Goal: Task Accomplishment & Management: Manage account settings

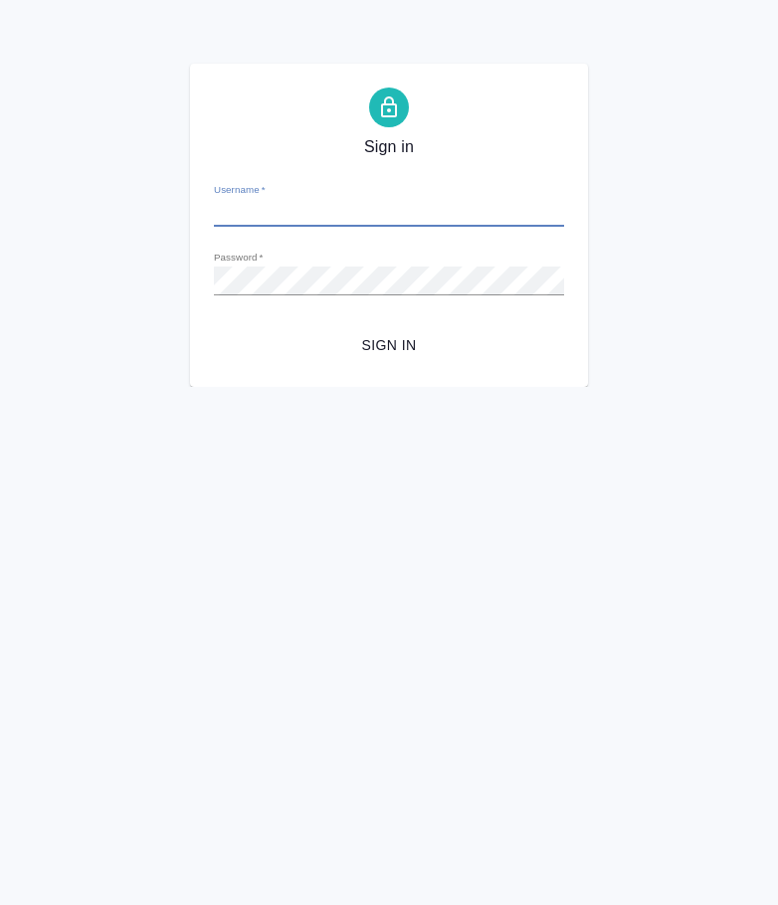
type input "[EMAIL_ADDRESS][DOMAIN_NAME]"
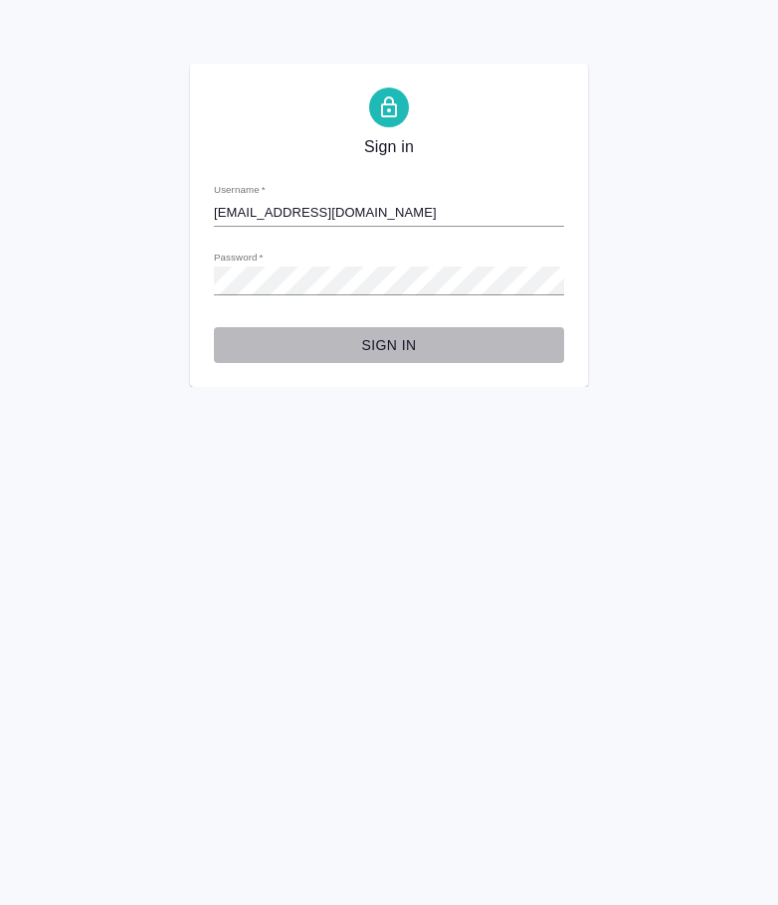
click at [400, 358] on button "Sign in" at bounding box center [389, 345] width 350 height 37
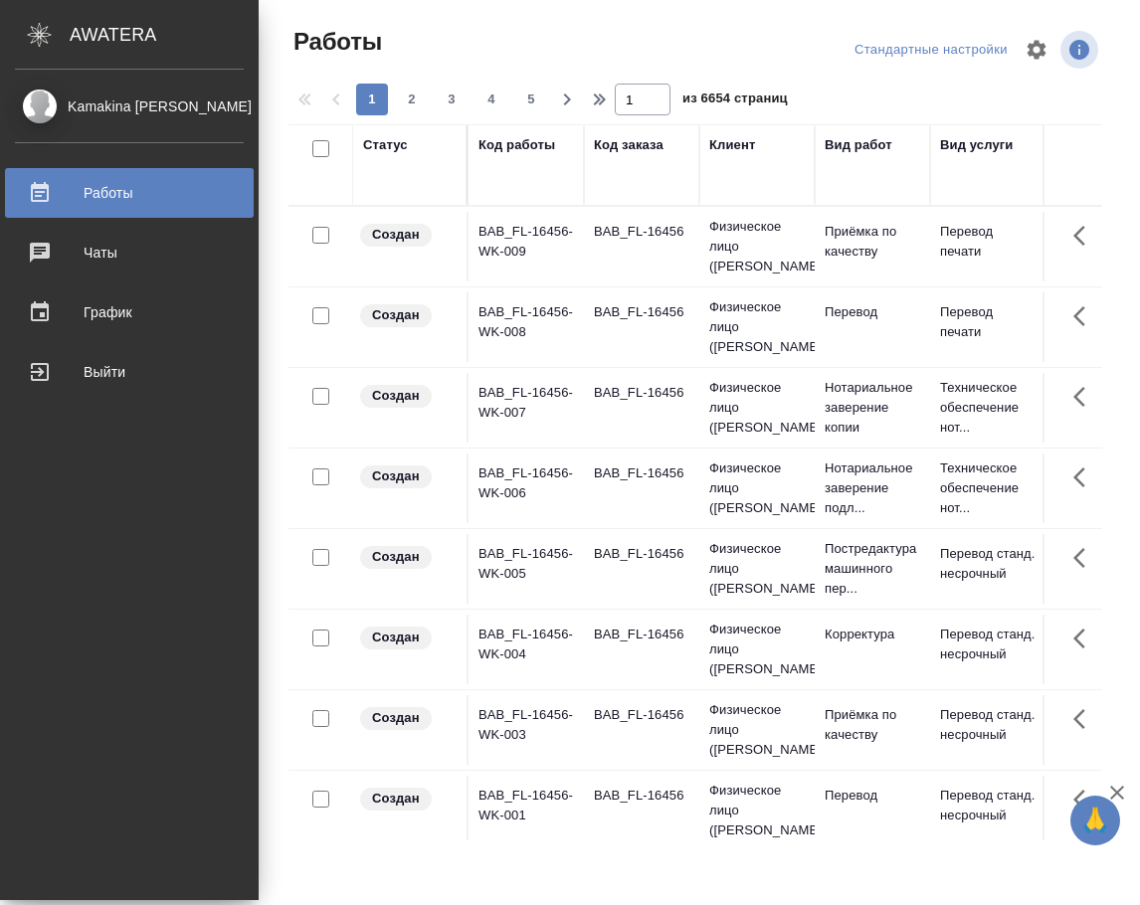
click at [108, 109] on div "Kamakina [PERSON_NAME]" at bounding box center [129, 106] width 229 height 22
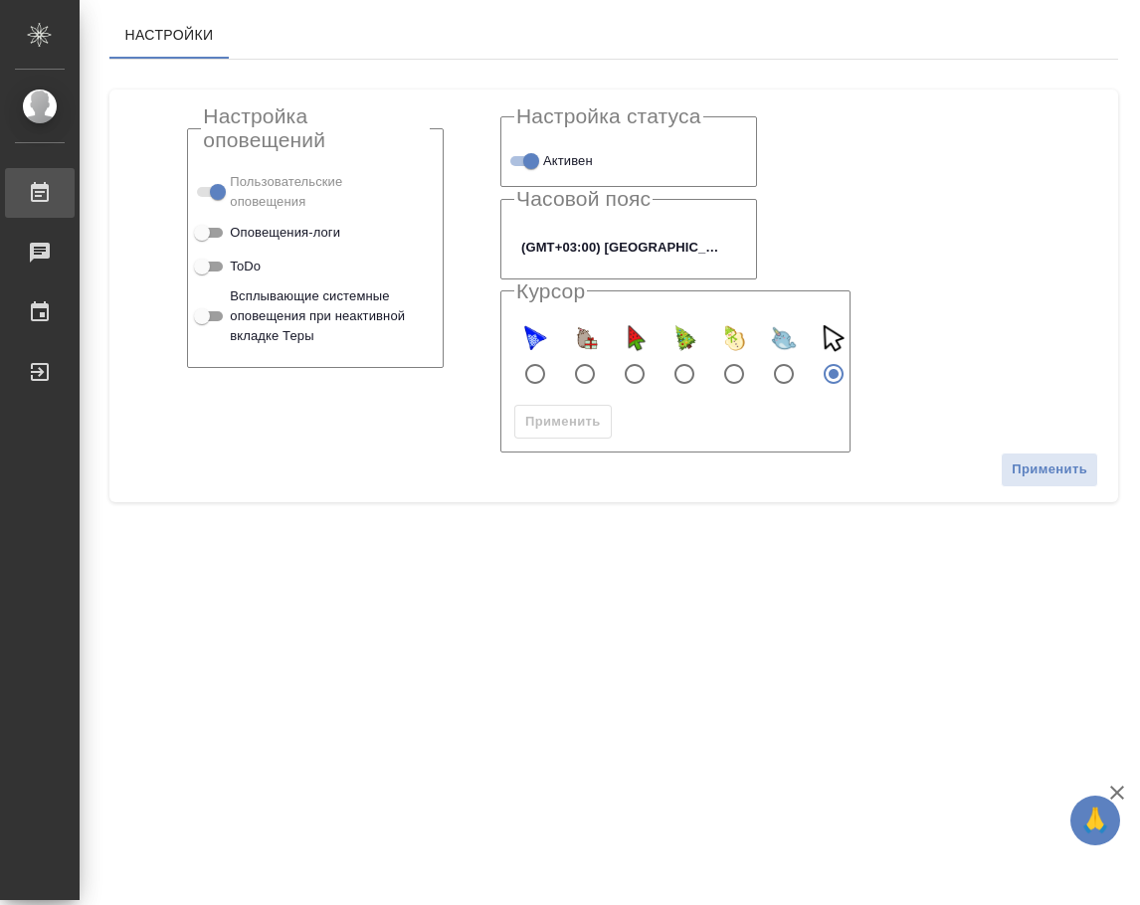
click at [40, 192] on div "Работы" at bounding box center [15, 193] width 50 height 30
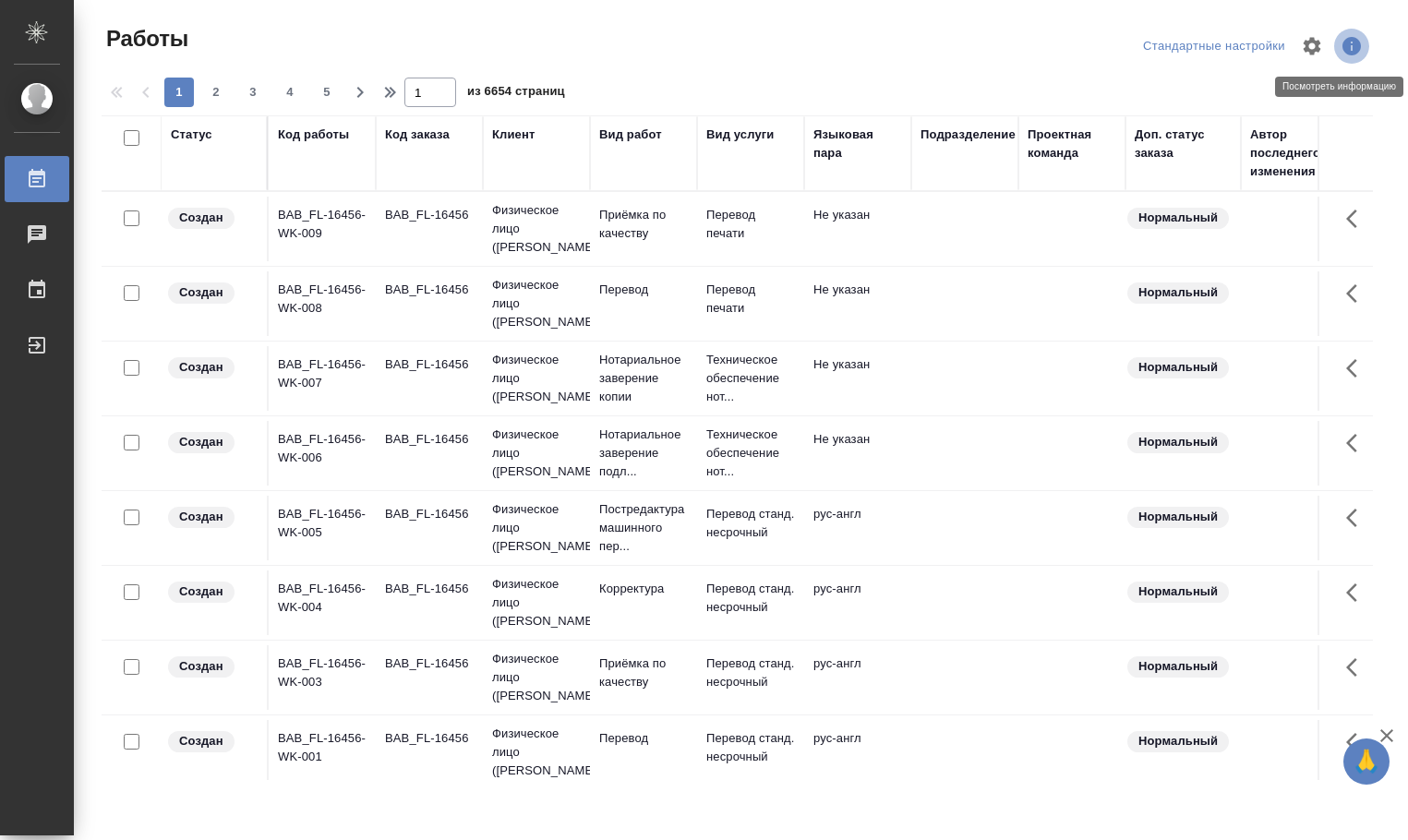
click at [1057, 42] on icon "button" at bounding box center [1351, 46] width 19 height 19
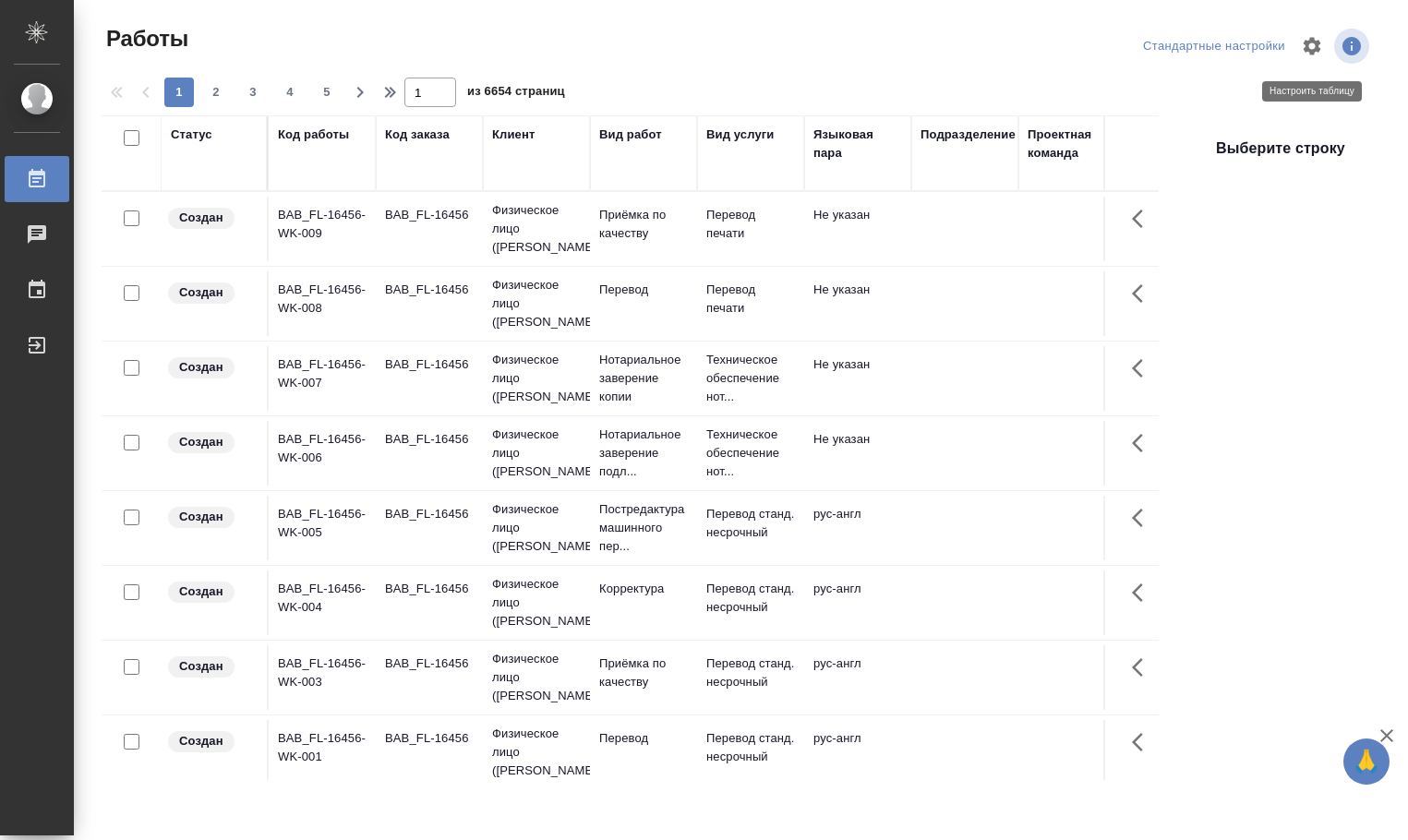
click at [1057, 46] on icon "button" at bounding box center [1311, 46] width 22 height 22
click at [1057, 46] on div "Настройки таблицы Стандартные настройки Статус Код работы Код заказа Клиент Вид…" at bounding box center [704, 420] width 1408 height 840
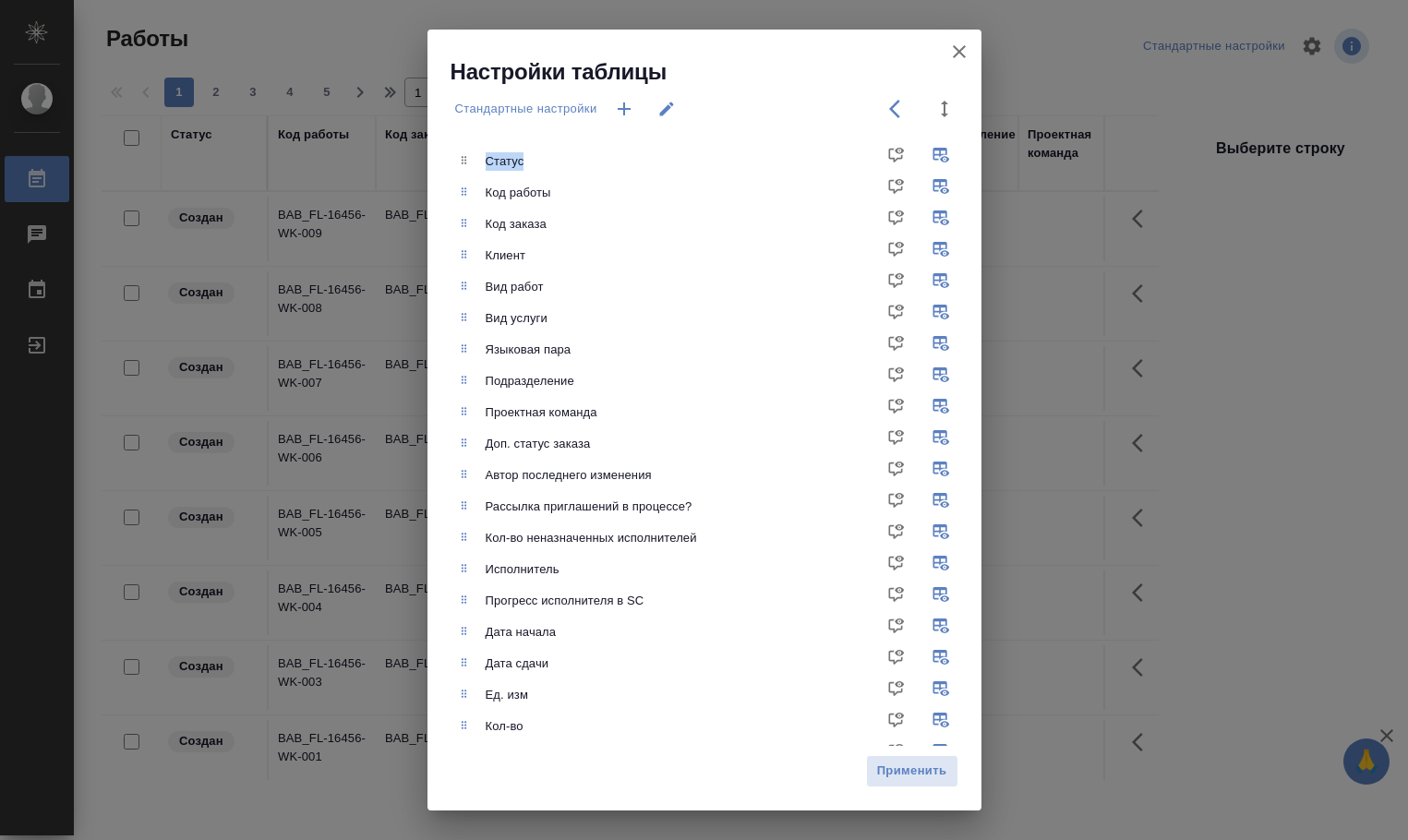
click at [962, 48] on icon "button" at bounding box center [959, 52] width 13 height 13
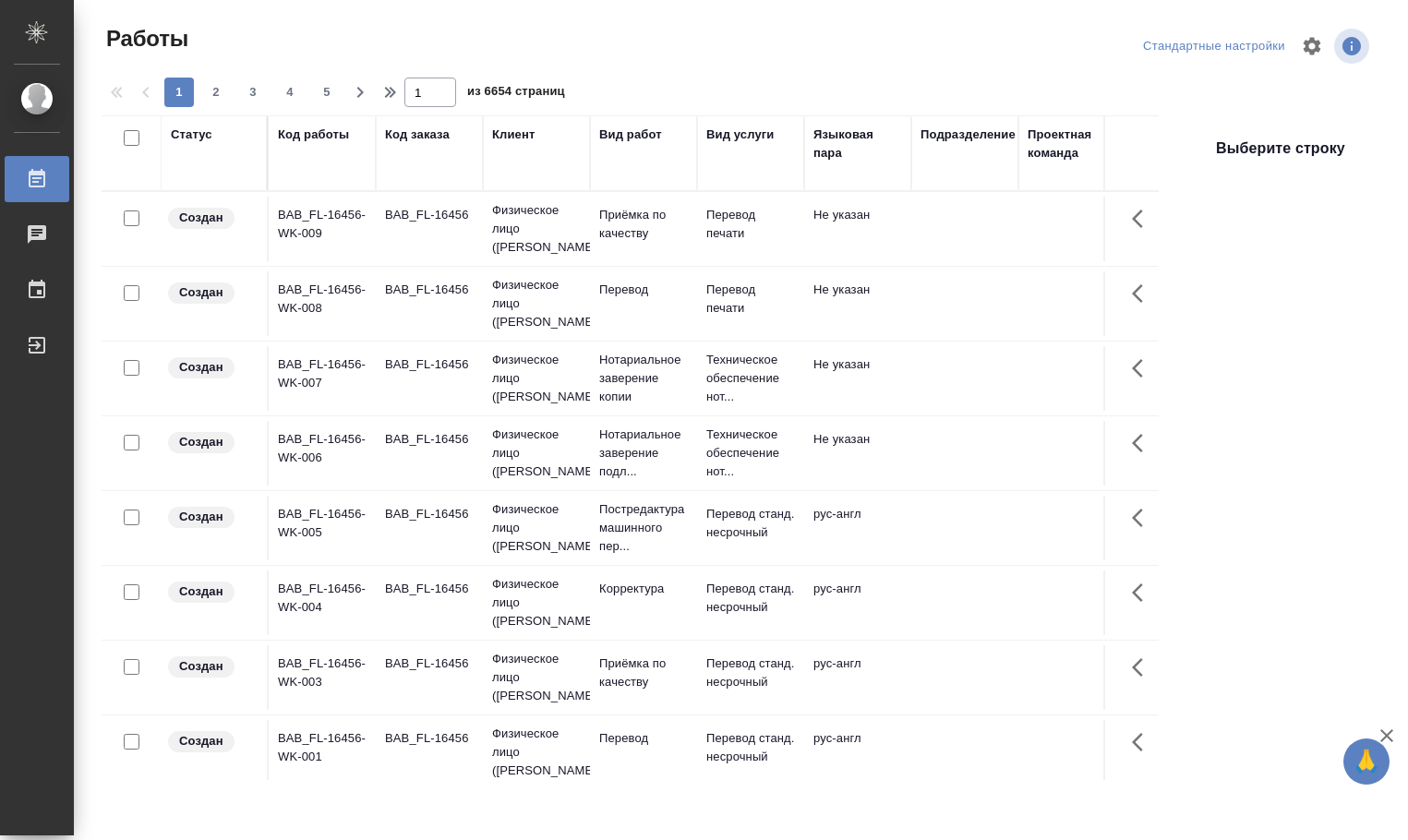
click at [289, 27] on div "Работы" at bounding box center [315, 39] width 428 height 30
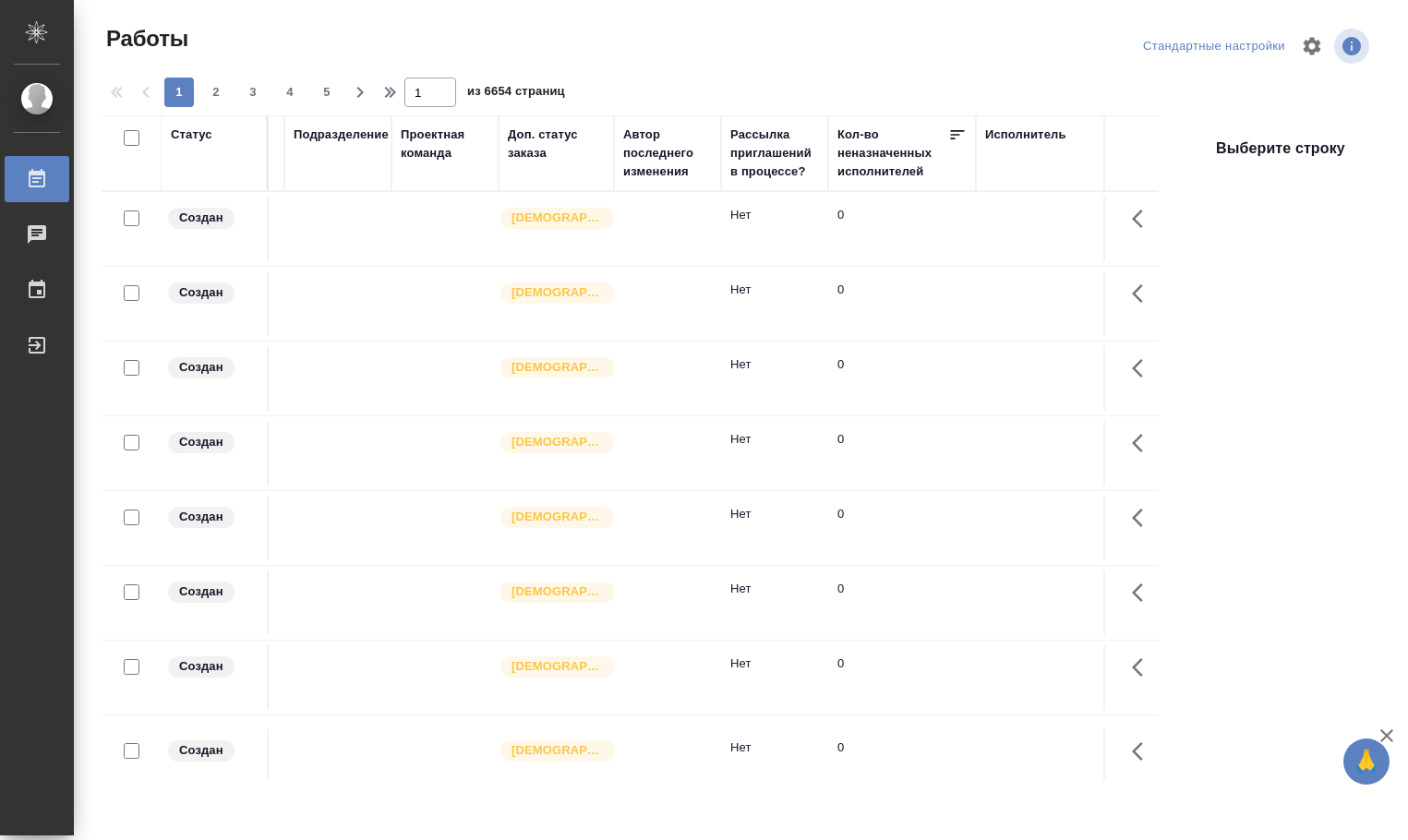
scroll to position [0, 638]
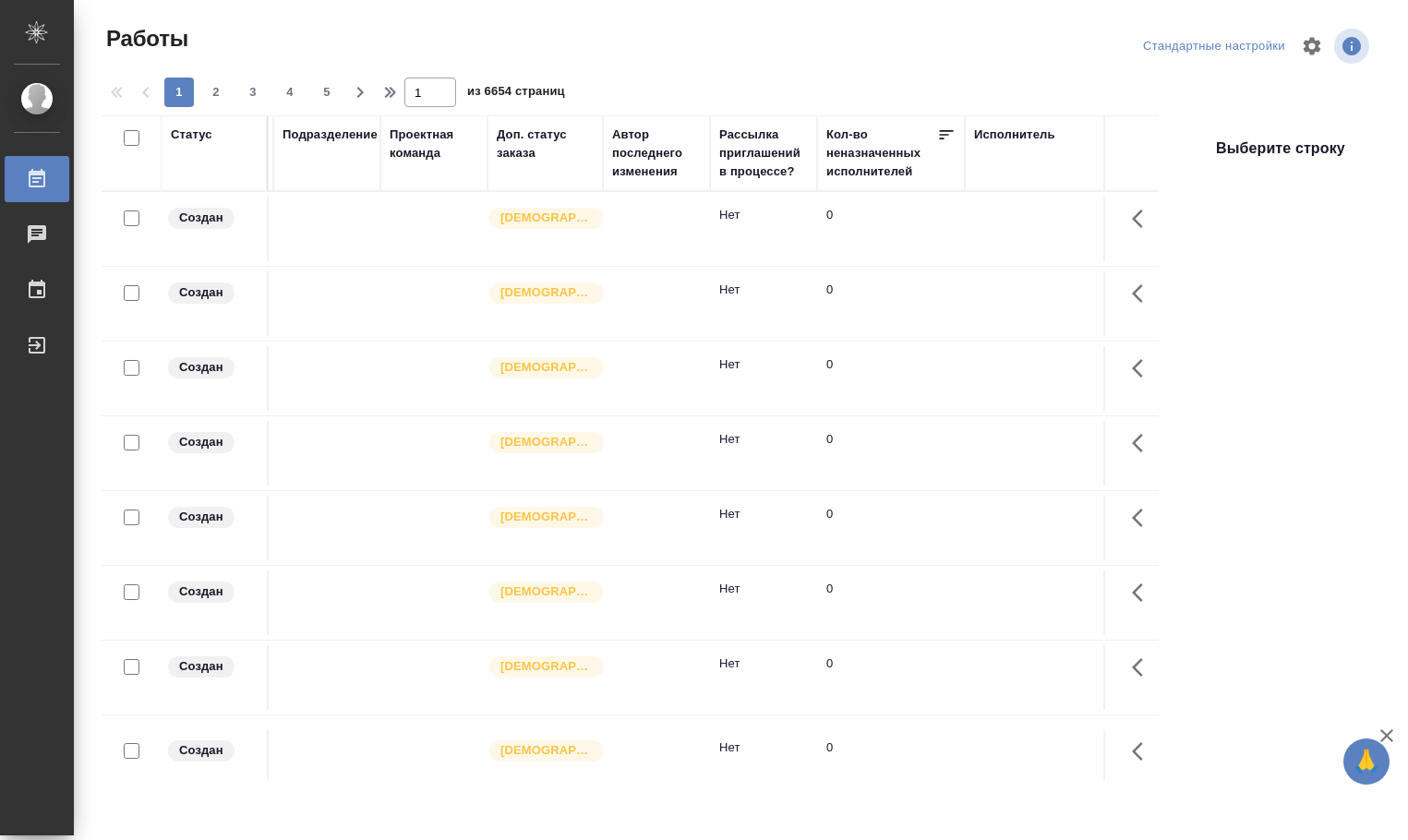
click at [1001, 155] on div "Исполнитель" at bounding box center [1093, 153] width 240 height 56
click at [1020, 134] on div "Исполнитель" at bounding box center [1014, 135] width 82 height 19
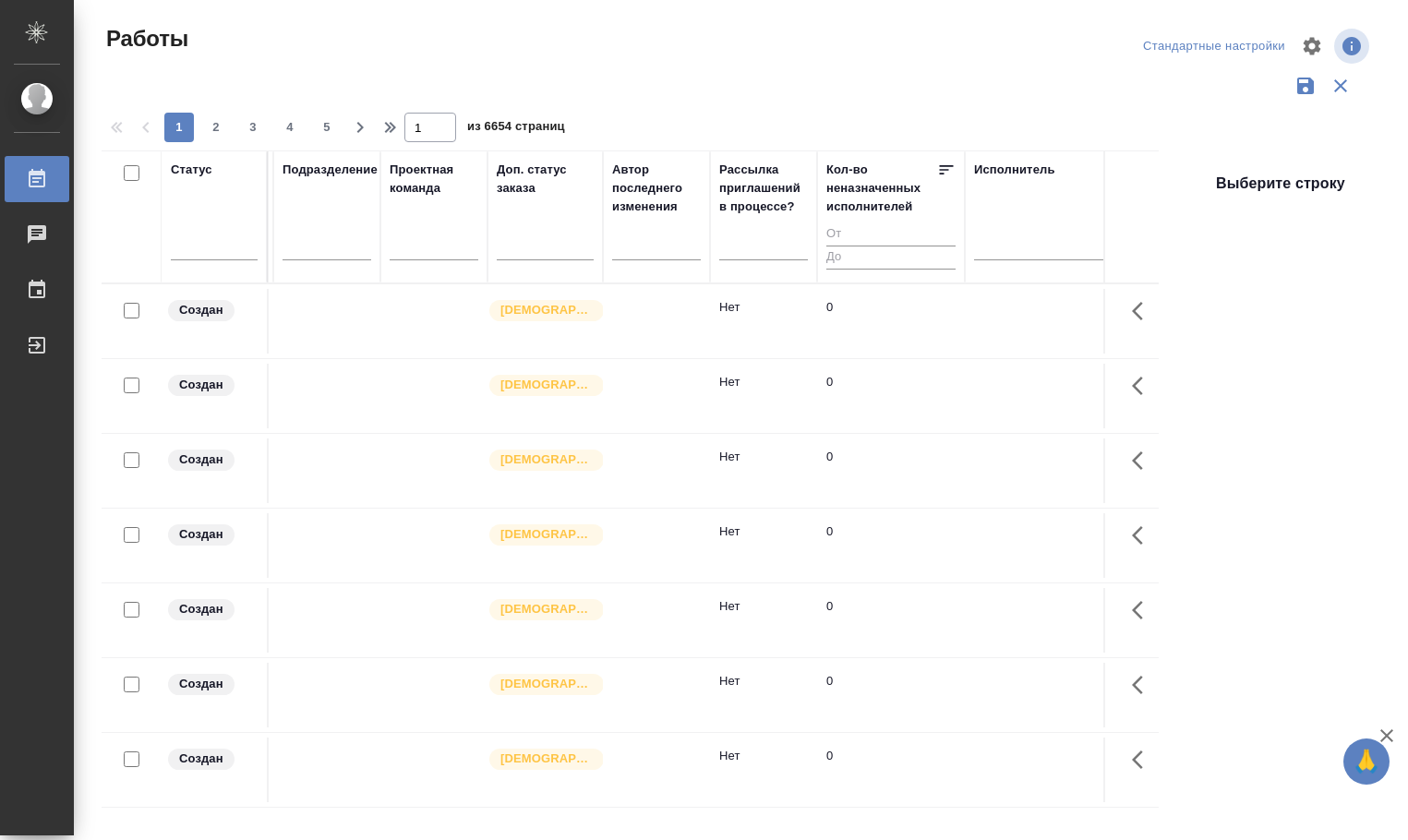
click at [1057, 180] on h4 "Выберите строку" at bounding box center [1280, 184] width 129 height 22
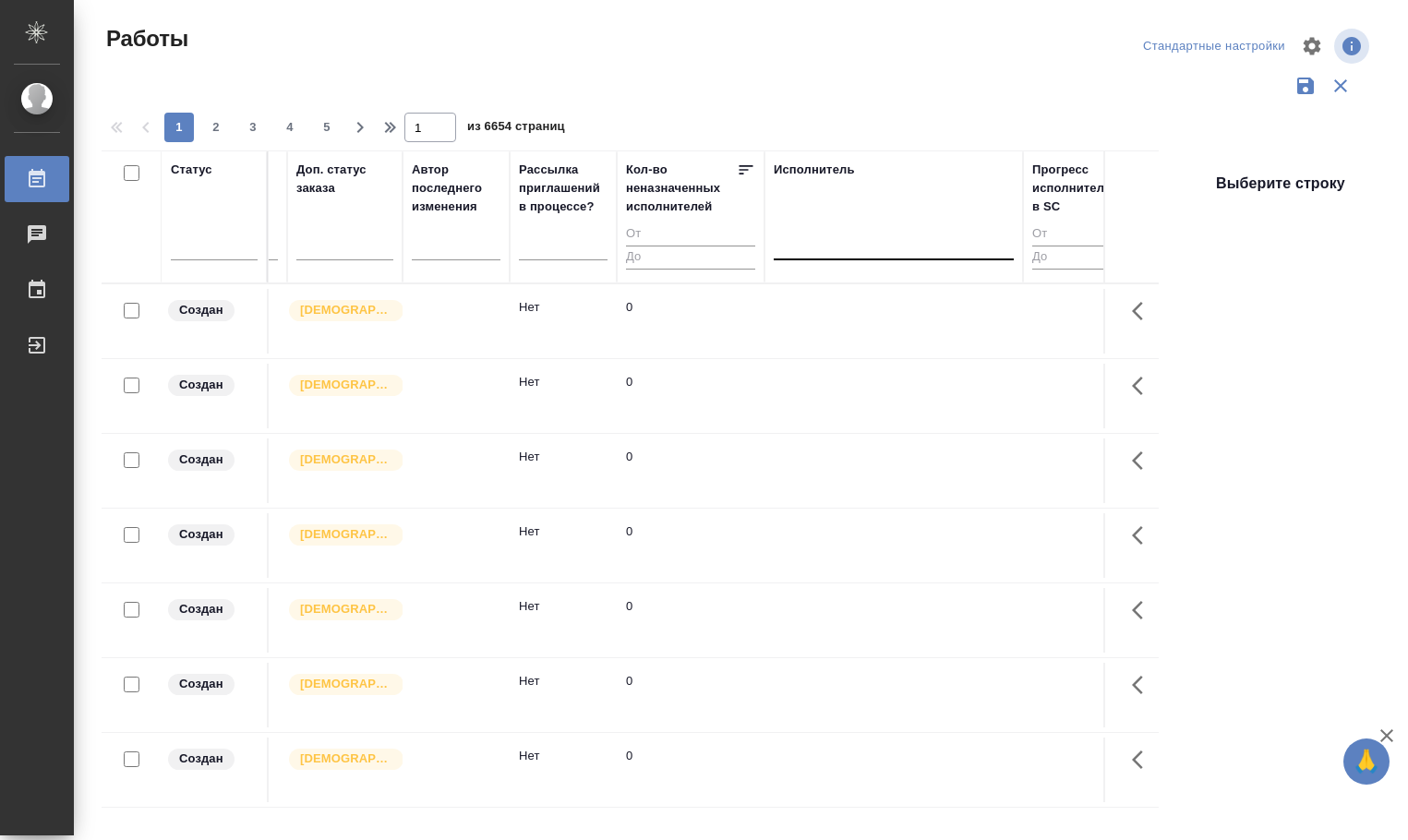
click at [793, 244] on div at bounding box center [893, 241] width 240 height 27
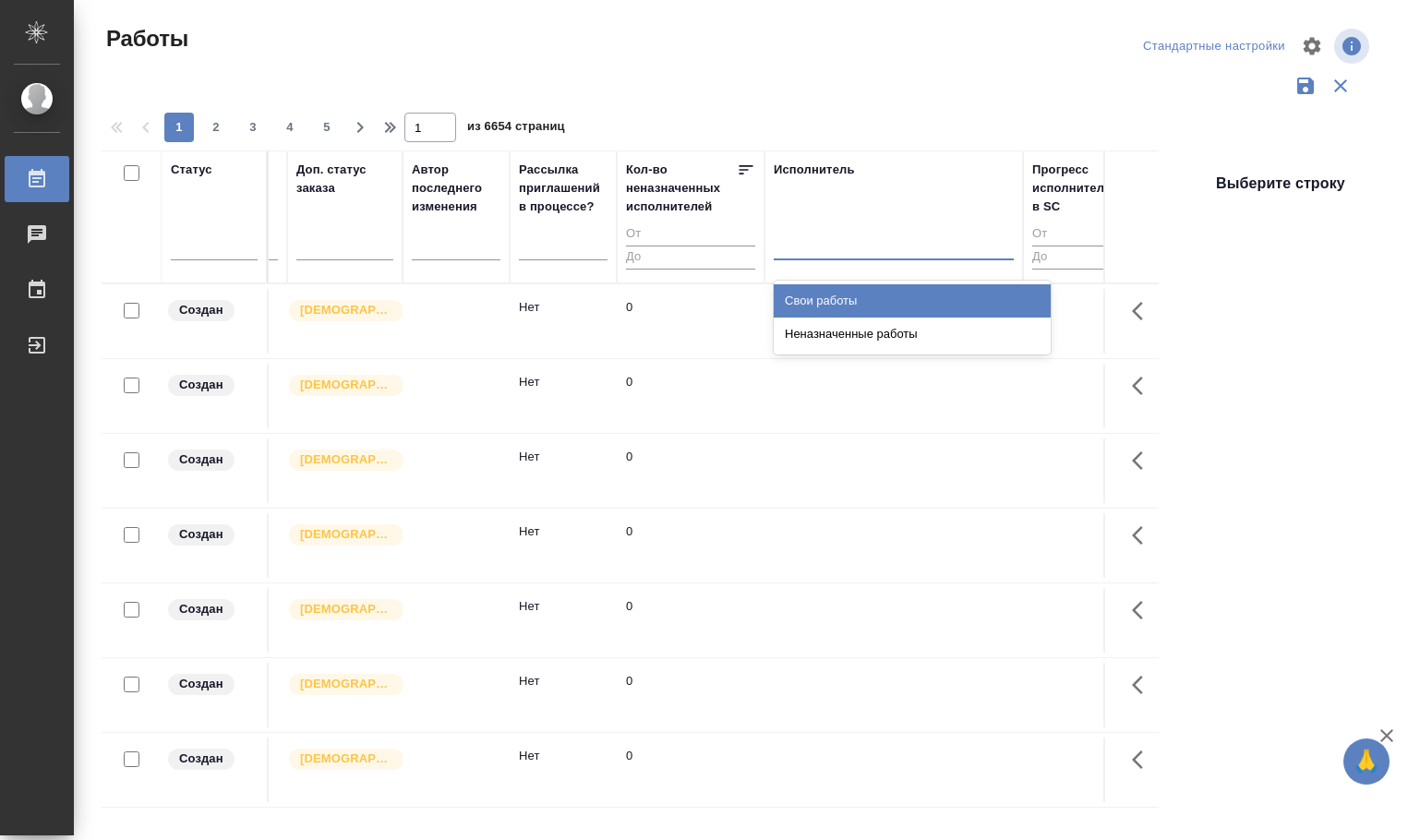
click at [810, 292] on div "Свои работы" at bounding box center [911, 301] width 277 height 33
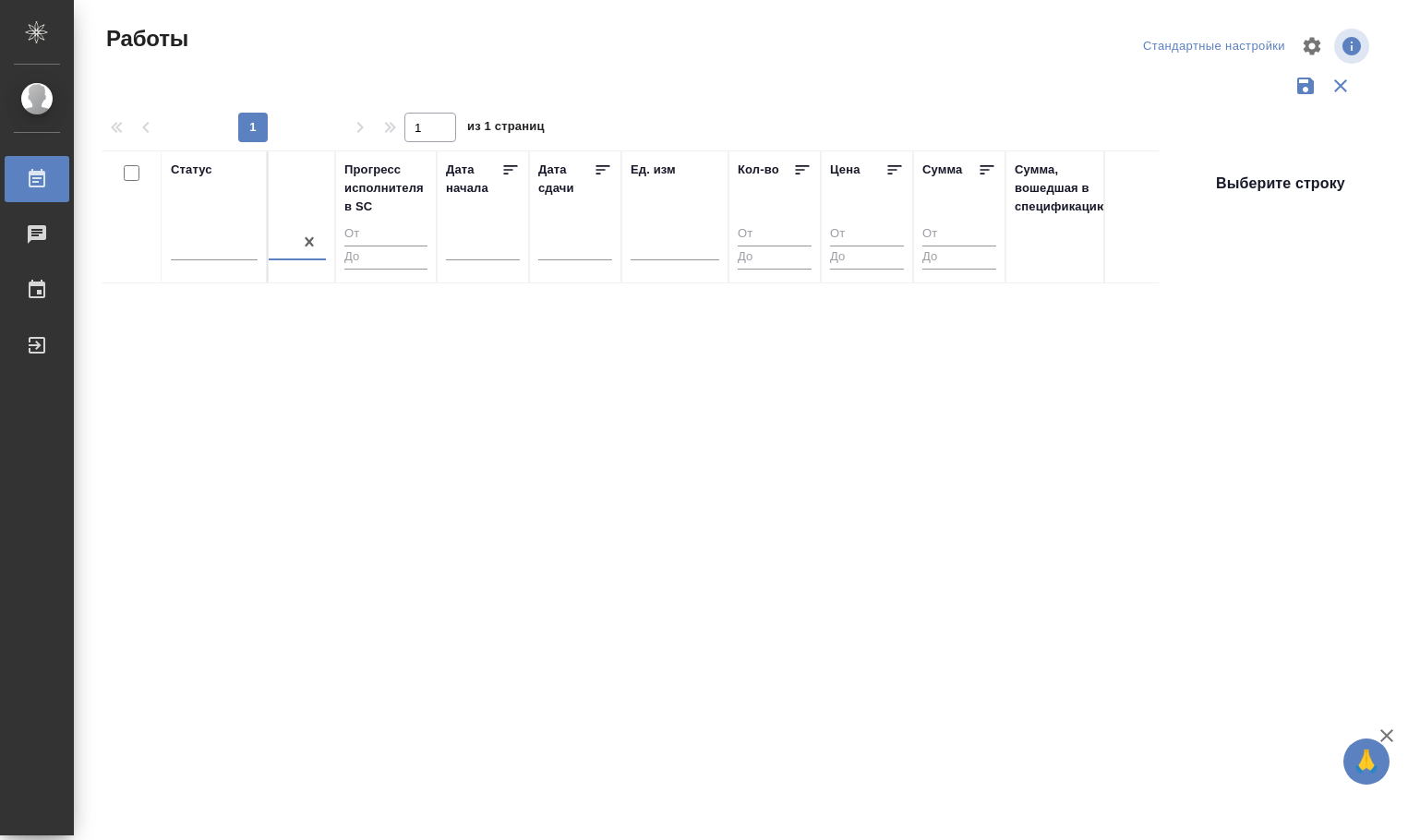
scroll to position [0, 0]
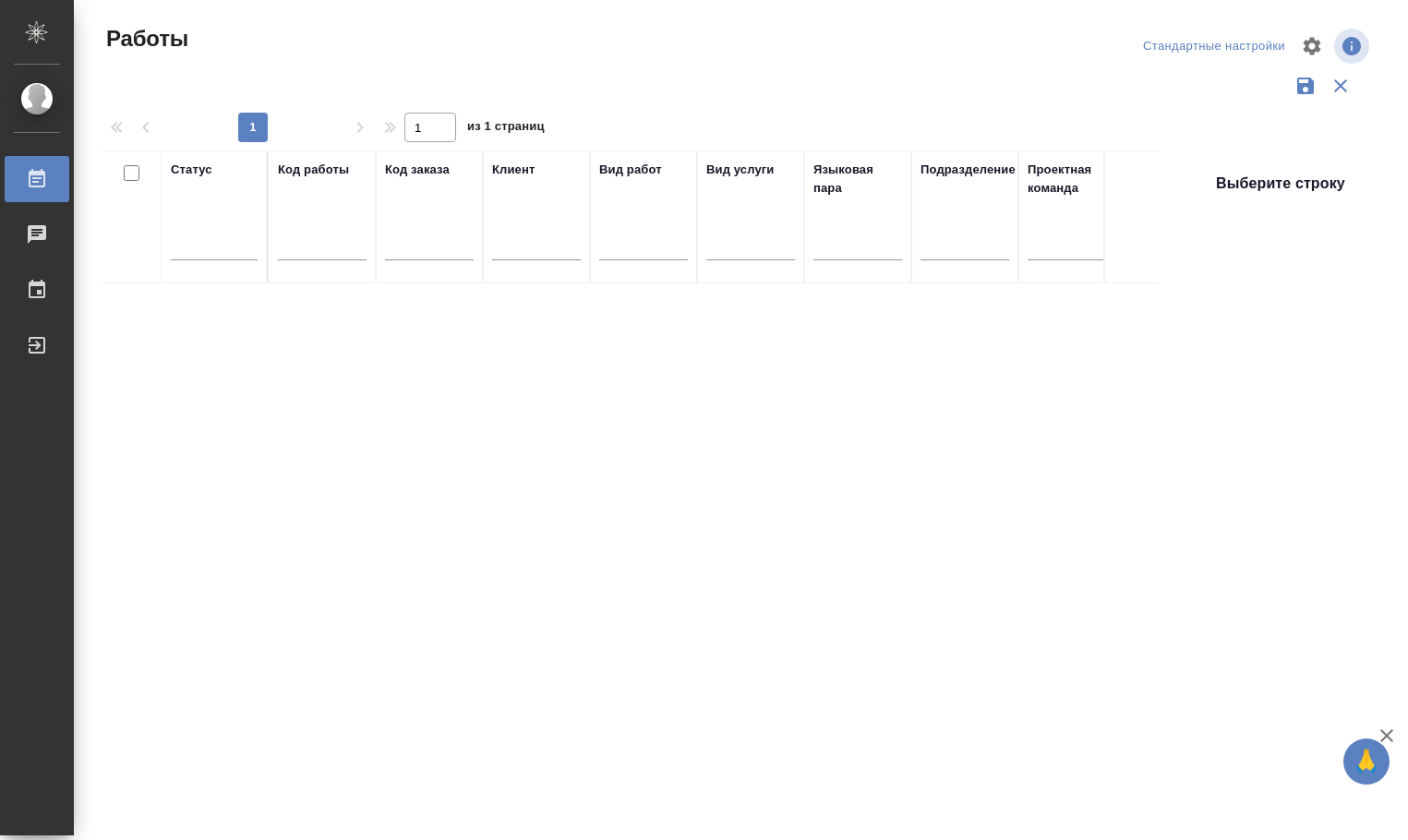
click at [296, 374] on div "Статус Код работы Код заказа Клиент Вид работ Вид услуги Языковая пара Подразде…" at bounding box center [629, 483] width 1057 height 665
click at [1057, 85] on icon "button" at bounding box center [1305, 86] width 17 height 17
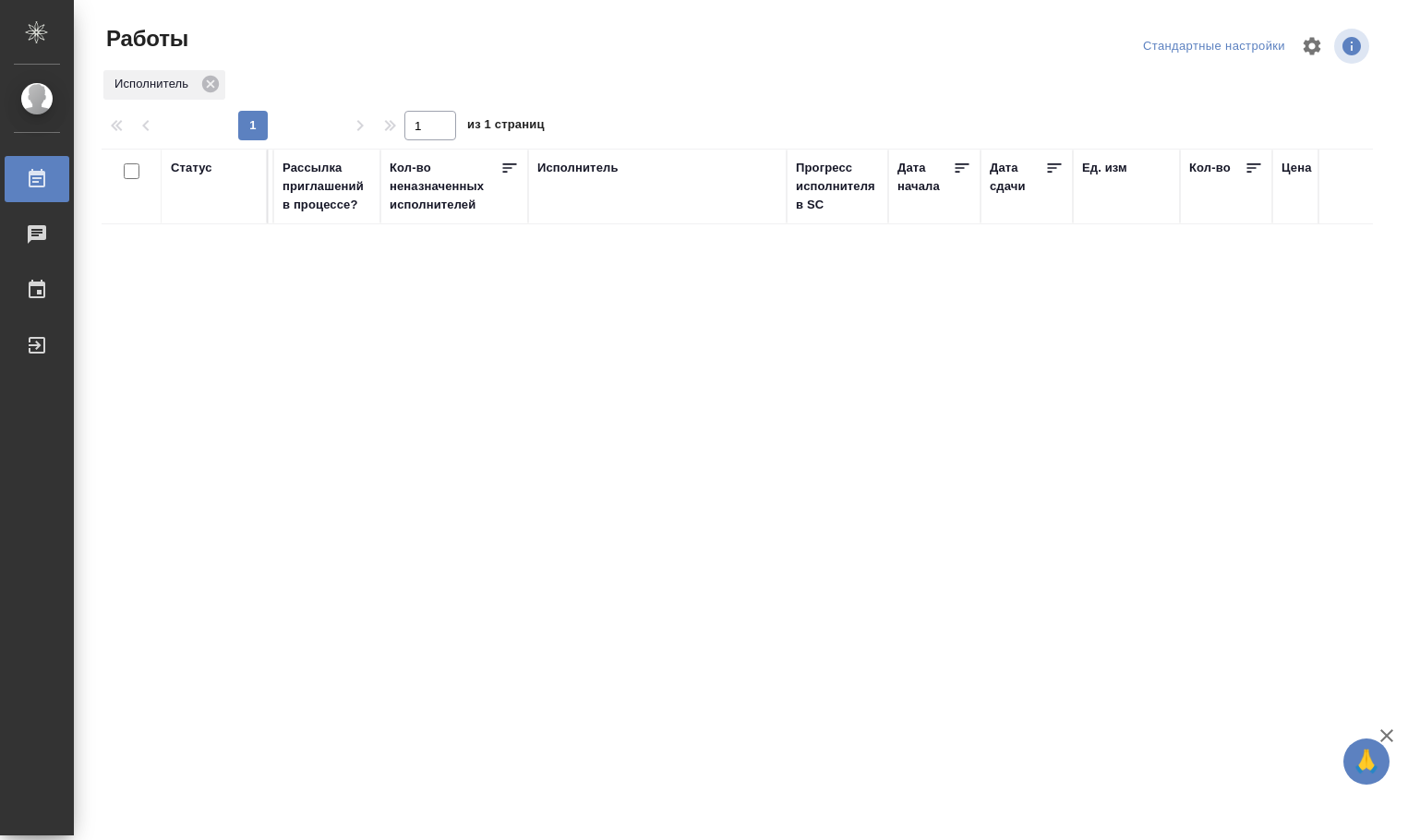
scroll to position [0, 1078]
click at [557, 164] on div "Исполнитель" at bounding box center [575, 168] width 82 height 19
click at [583, 239] on div "Свои работы" at bounding box center [585, 241] width 82 height 16
